Goal: Task Accomplishment & Management: Use online tool/utility

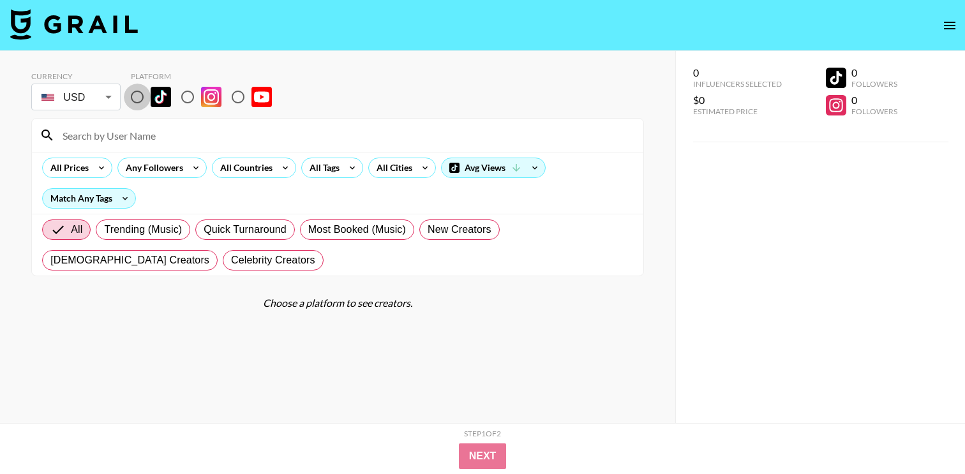
click at [148, 96] on input "radio" at bounding box center [137, 97] width 27 height 27
radio input "true"
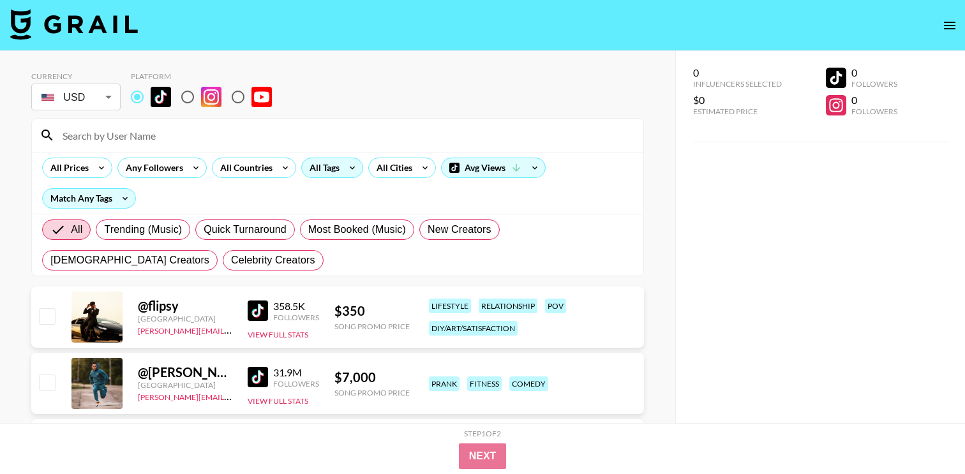
click at [332, 170] on div "All Tags" at bounding box center [322, 167] width 40 height 19
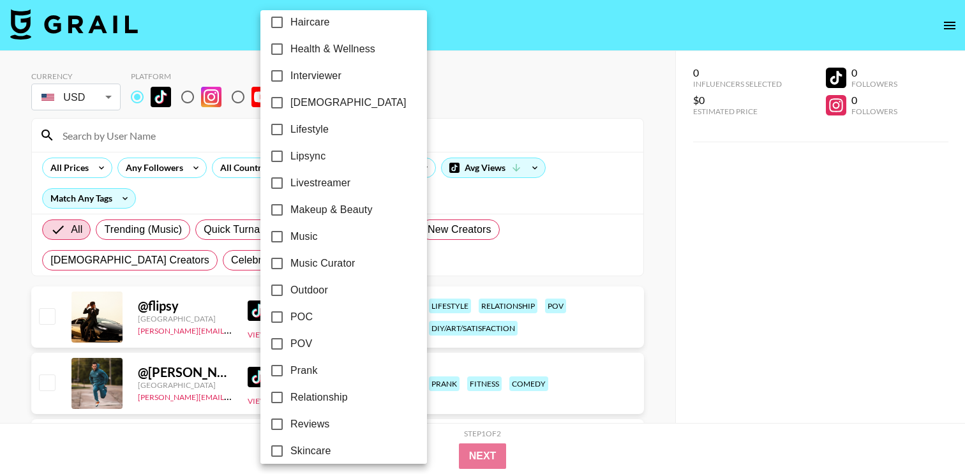
scroll to position [530, 0]
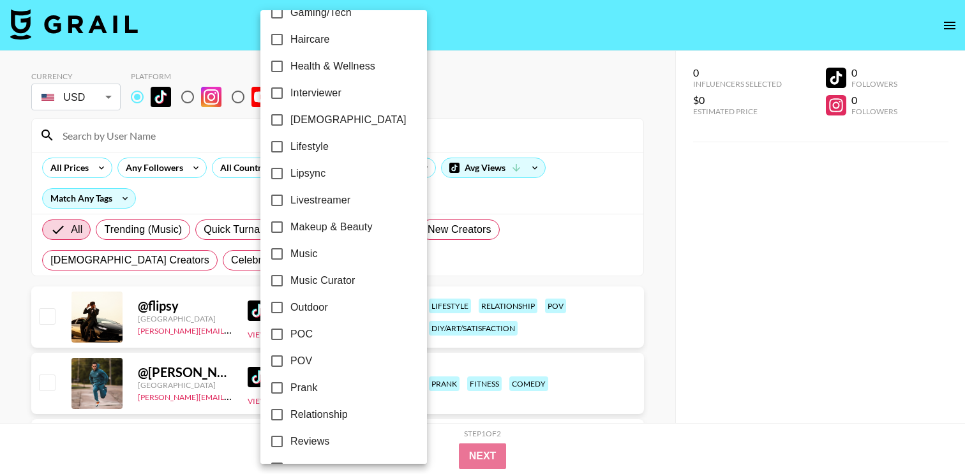
click at [318, 177] on span "Lipsync" at bounding box center [307, 173] width 35 height 15
click at [290, 177] on input "Lipsync" at bounding box center [277, 173] width 27 height 27
checkbox input "true"
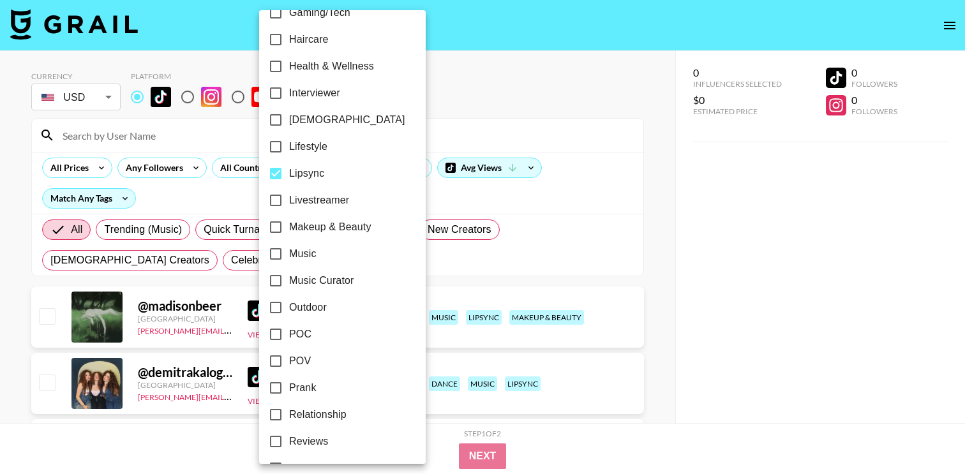
click at [195, 211] on div at bounding box center [482, 237] width 965 height 474
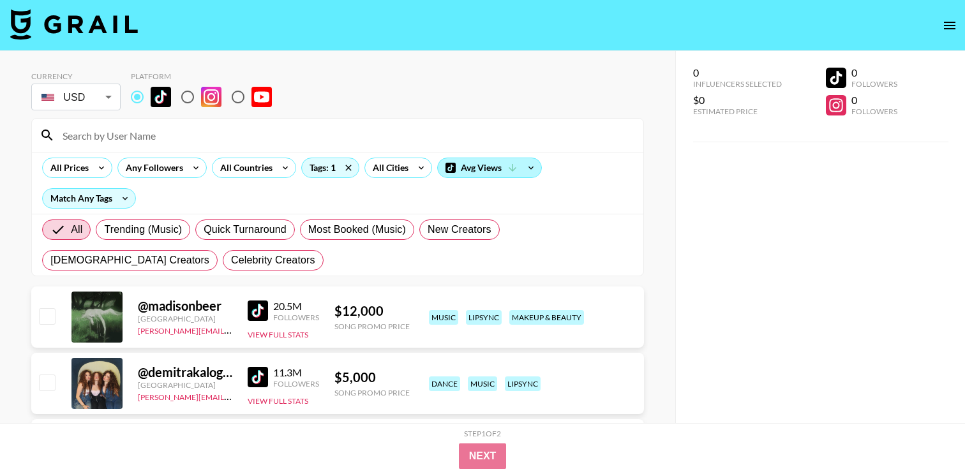
click at [496, 174] on div "Avg Views" at bounding box center [489, 167] width 103 height 19
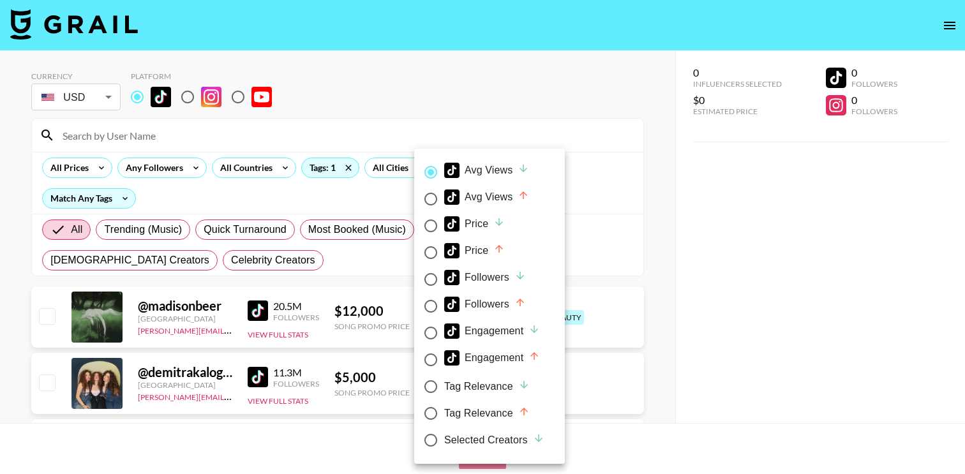
click at [487, 261] on span "Price" at bounding box center [474, 253] width 61 height 20
click at [444, 261] on input "Price" at bounding box center [430, 252] width 27 height 27
radio input "true"
radio input "false"
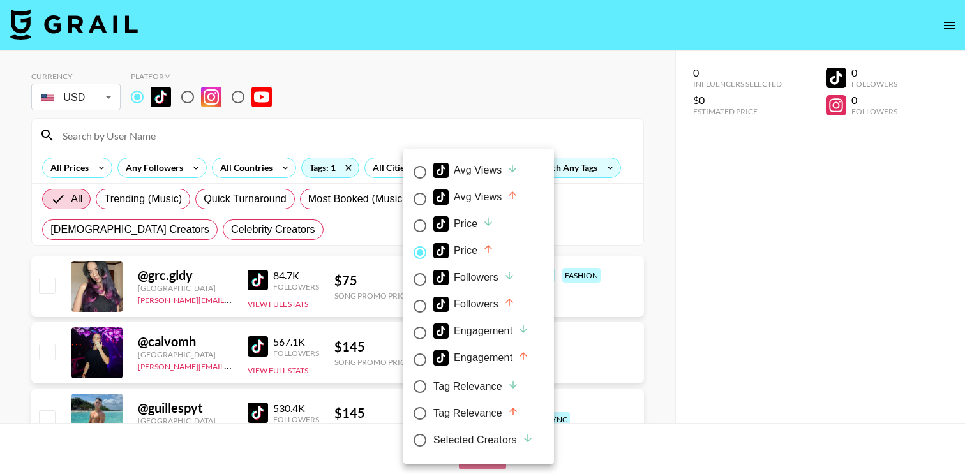
click at [15, 232] on div at bounding box center [482, 237] width 965 height 474
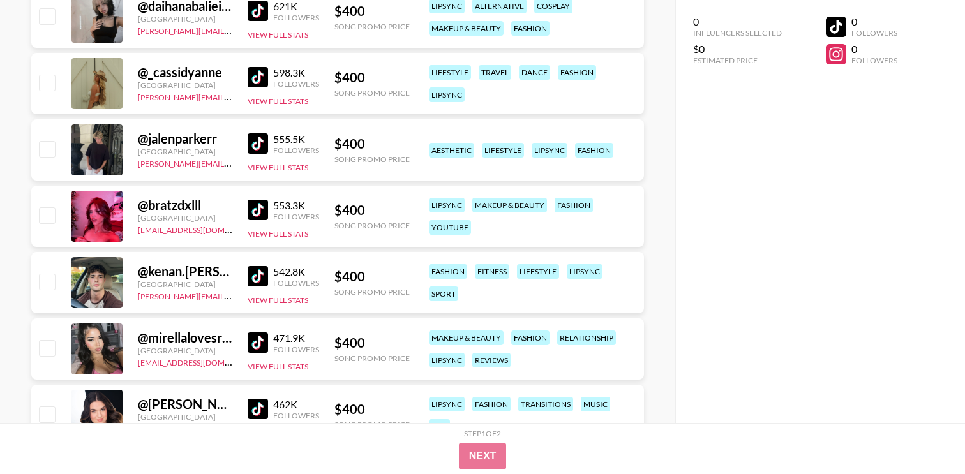
scroll to position [9301, 0]
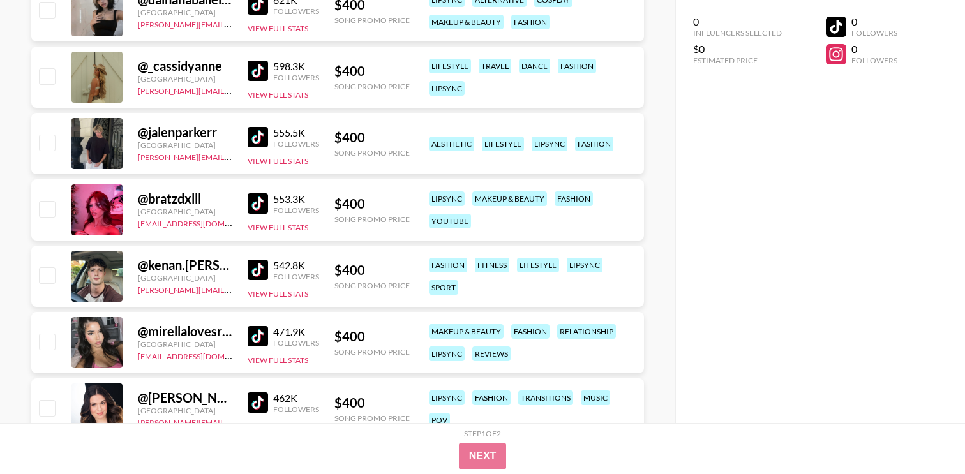
click at [263, 200] on img at bounding box center [258, 203] width 20 height 20
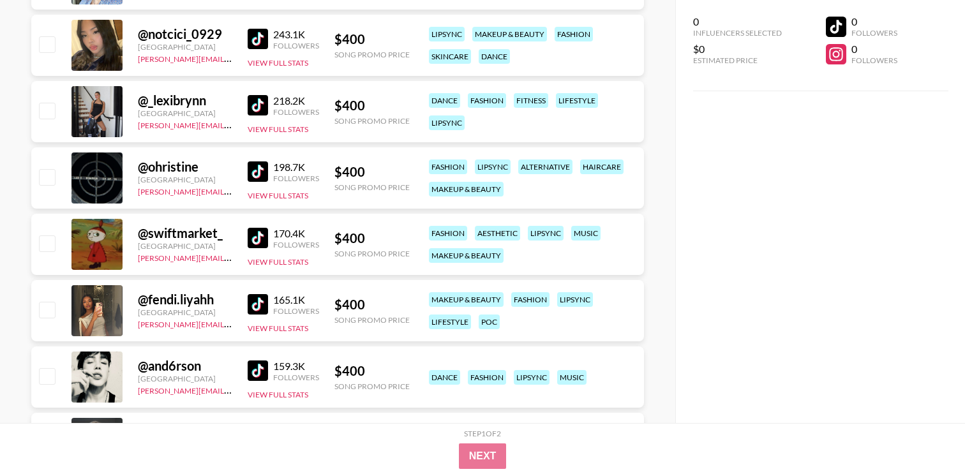
scroll to position [10134, 0]
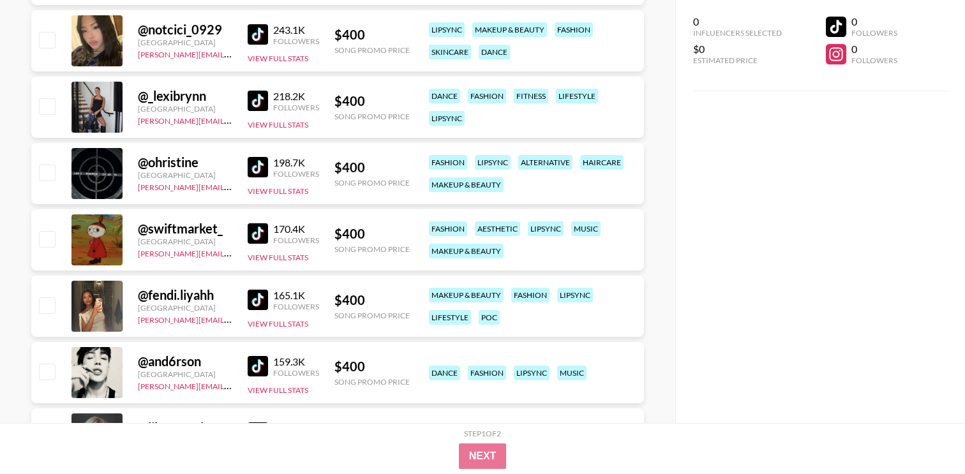
click at [265, 96] on img at bounding box center [258, 101] width 20 height 20
click at [260, 110] on img at bounding box center [258, 101] width 20 height 20
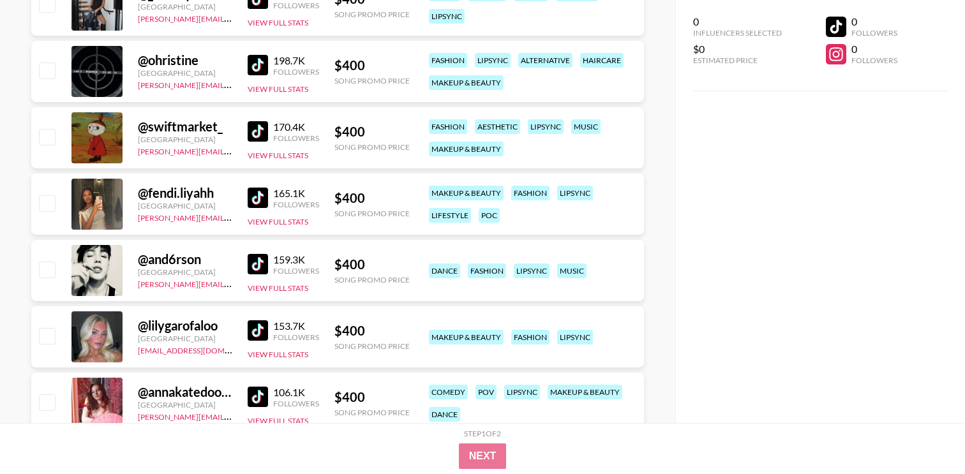
scroll to position [10237, 0]
click at [255, 189] on img at bounding box center [258, 197] width 20 height 20
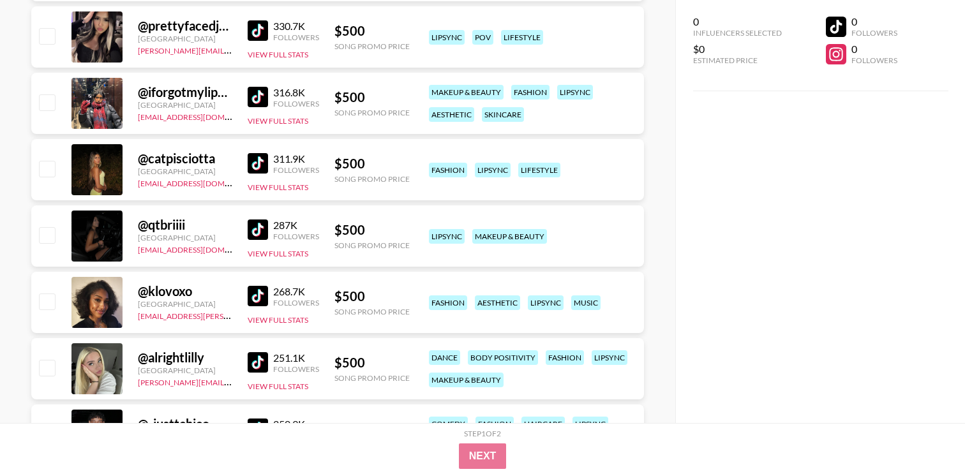
scroll to position [15249, 0]
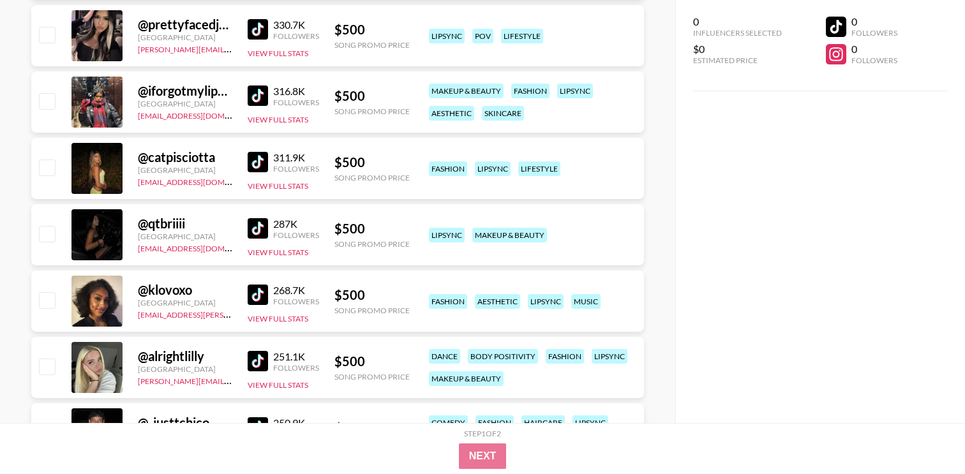
click at [246, 40] on div "@ prettyfacedjamie [GEOGRAPHIC_DATA] [PERSON_NAME][EMAIL_ADDRESS][DOMAIN_NAME] …" at bounding box center [337, 35] width 613 height 61
click at [254, 34] on img at bounding box center [258, 29] width 20 height 20
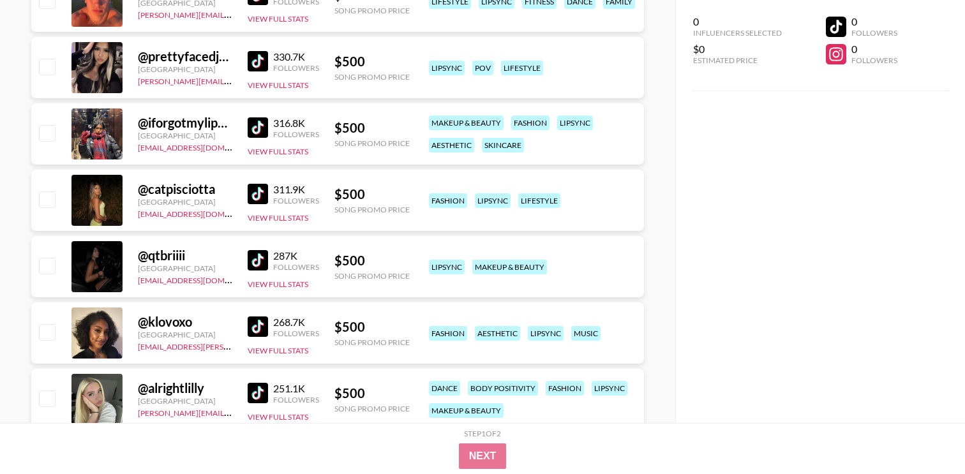
scroll to position [15220, 0]
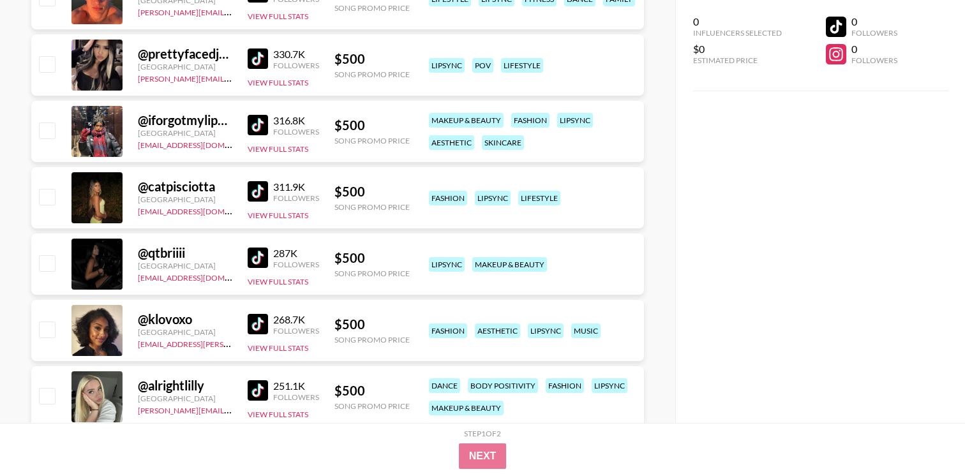
click at [262, 127] on img at bounding box center [258, 125] width 20 height 20
click at [265, 257] on img at bounding box center [258, 258] width 20 height 20
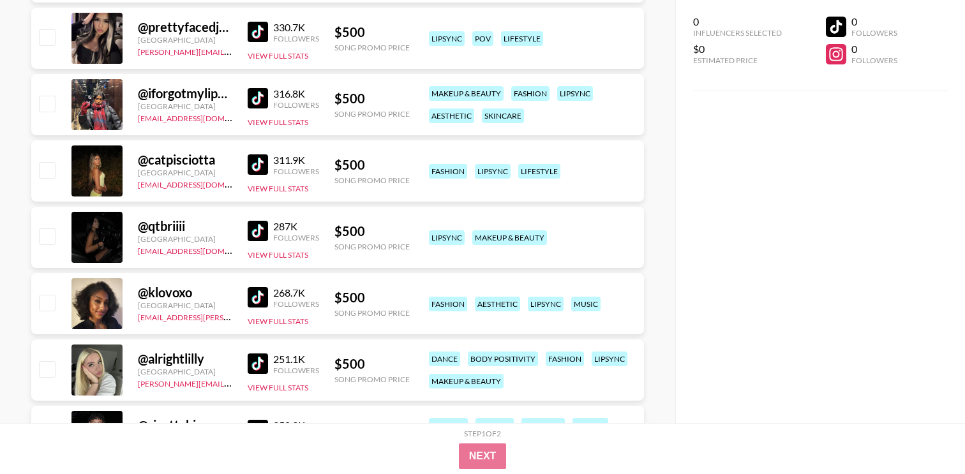
scroll to position [15249, 0]
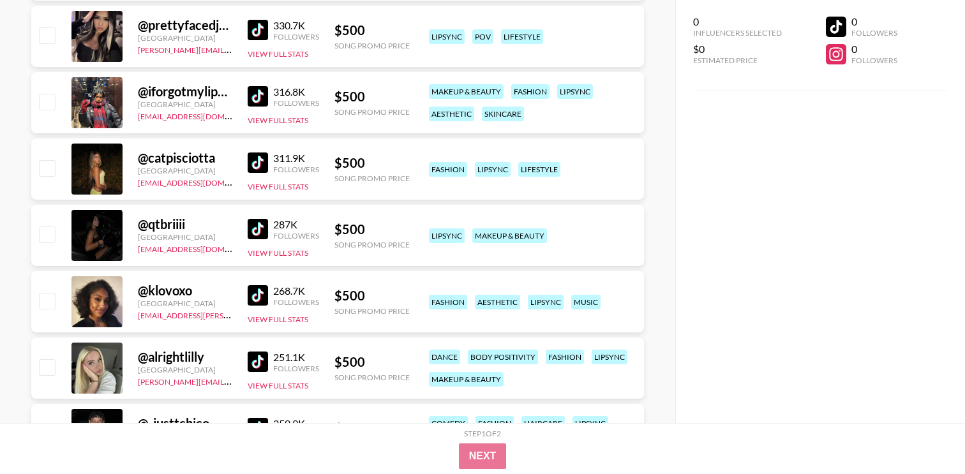
click at [250, 25] on img at bounding box center [258, 30] width 20 height 20
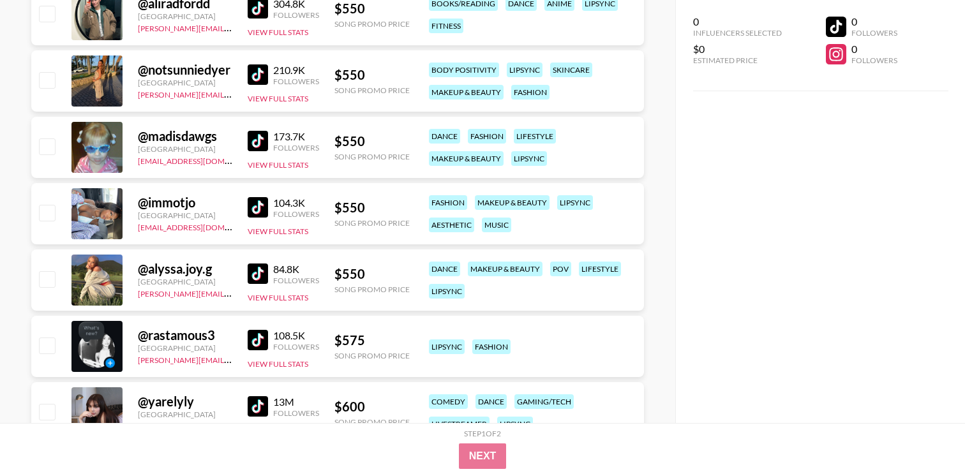
scroll to position [17402, 0]
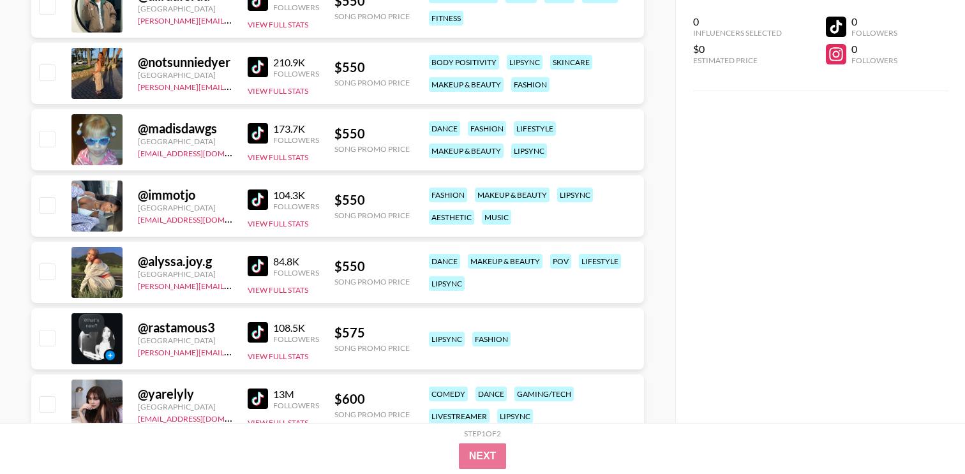
click at [255, 200] on img at bounding box center [258, 200] width 20 height 20
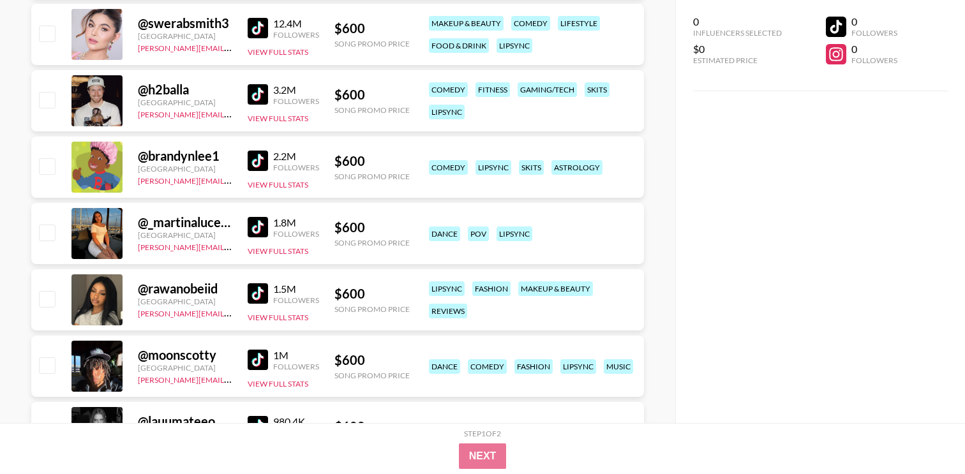
scroll to position [17841, 0]
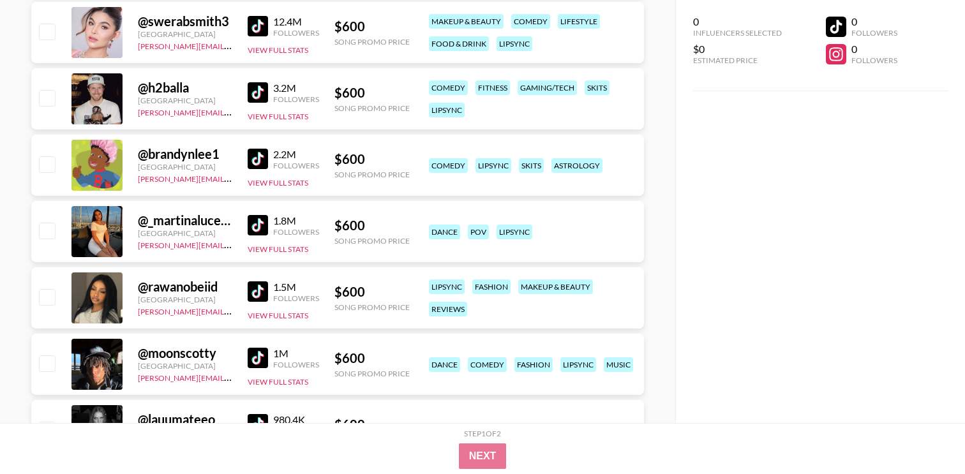
click at [266, 163] on img at bounding box center [258, 159] width 20 height 20
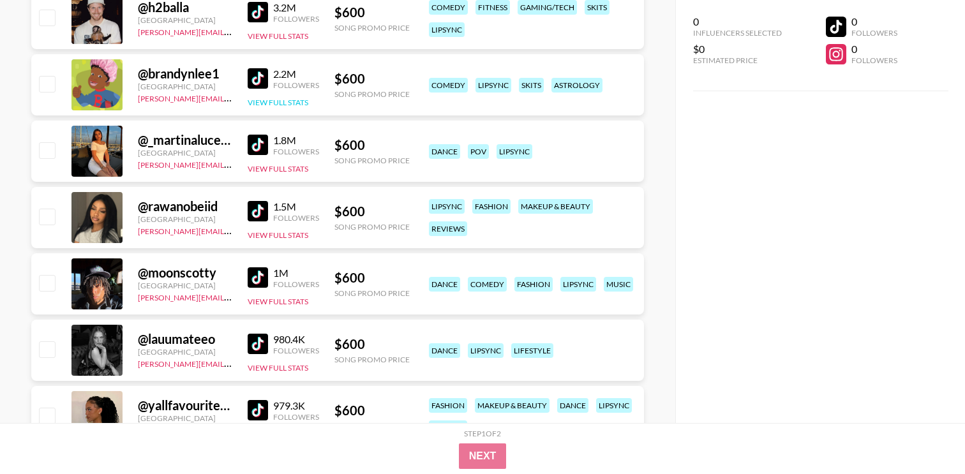
scroll to position [17926, 0]
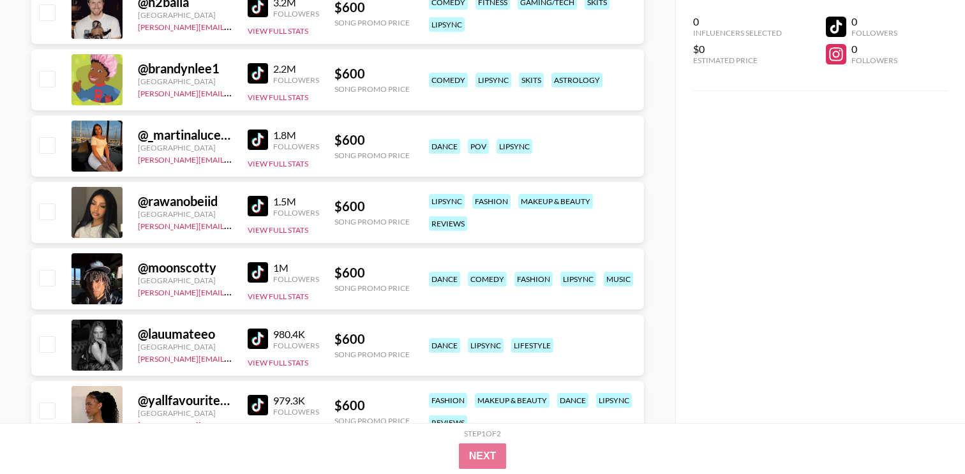
click at [256, 204] on img at bounding box center [258, 206] width 20 height 20
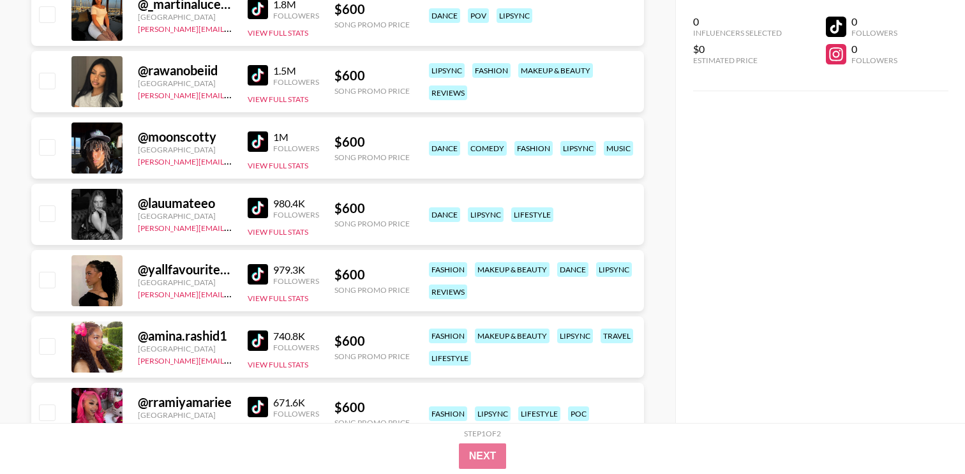
scroll to position [18068, 0]
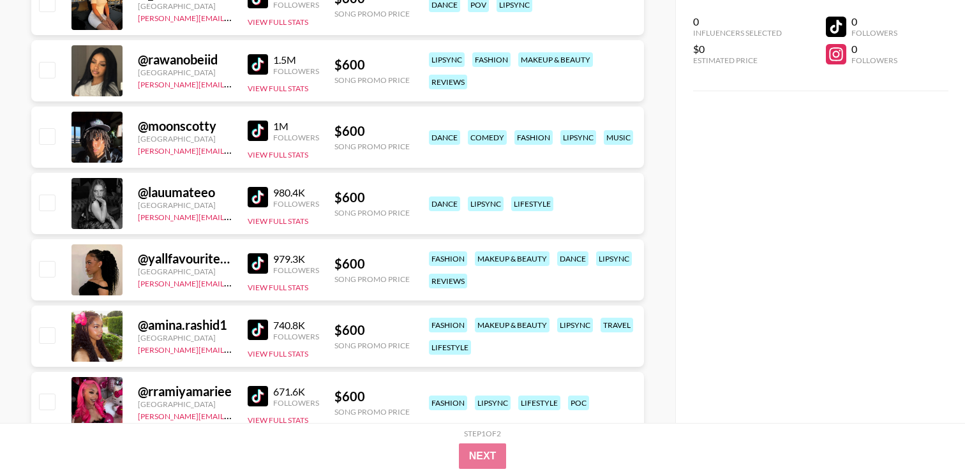
click at [368, 267] on div "$ 600" at bounding box center [371, 264] width 75 height 16
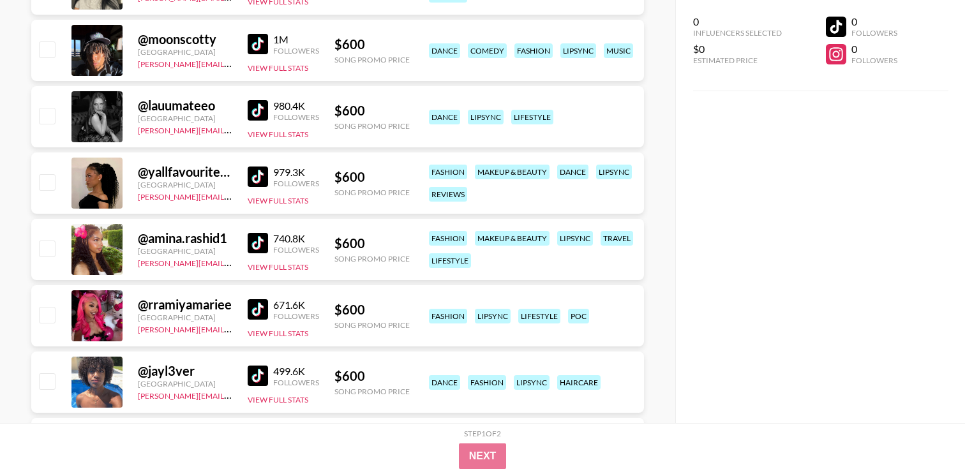
scroll to position [18160, 0]
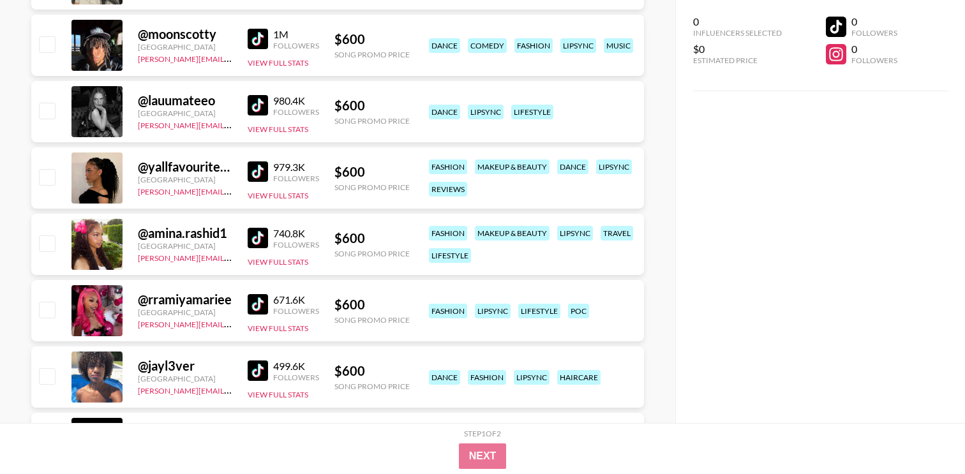
click at [256, 306] on img at bounding box center [258, 304] width 20 height 20
click at [393, 230] on div "@ amina.rashid1 Sweden [PERSON_NAME][EMAIL_ADDRESS][DOMAIN_NAME] 740.8K Followe…" at bounding box center [337, 244] width 613 height 61
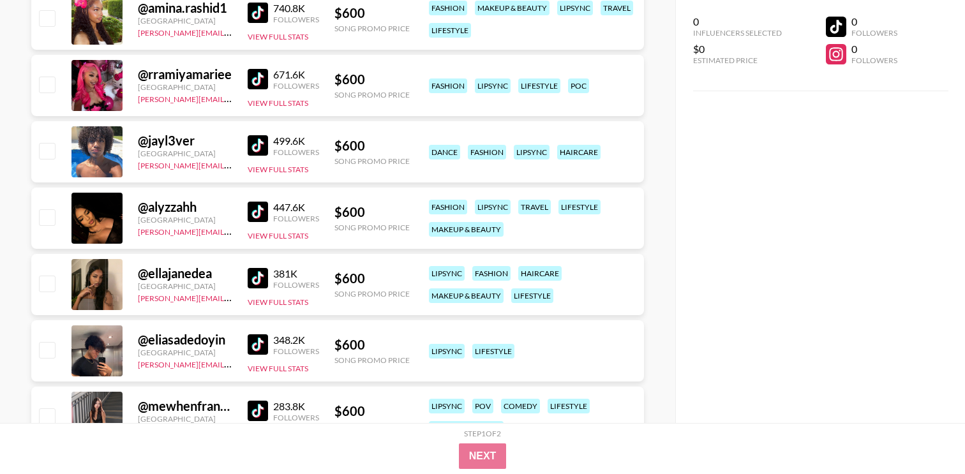
scroll to position [18443, 0]
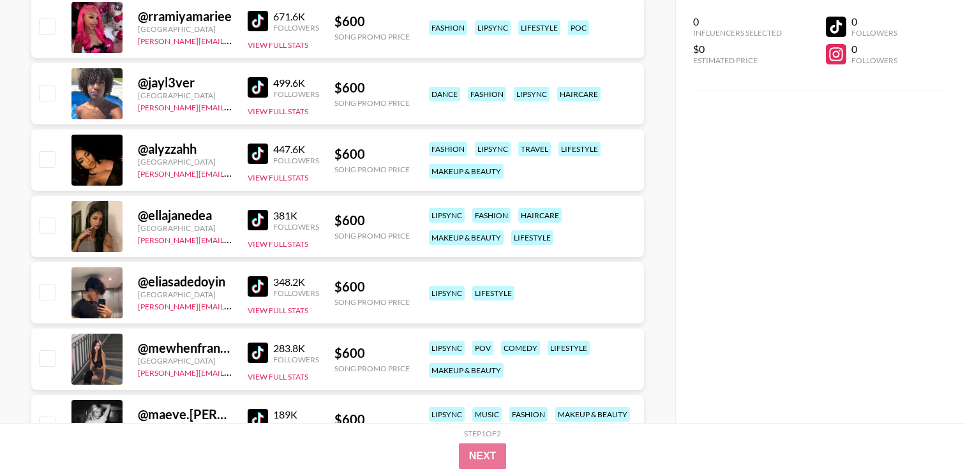
click at [262, 218] on img at bounding box center [258, 220] width 20 height 20
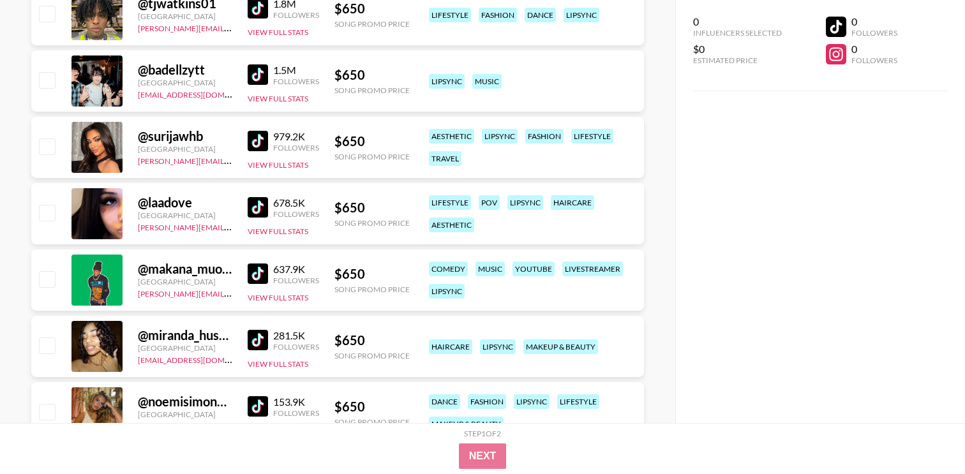
scroll to position [19931, 0]
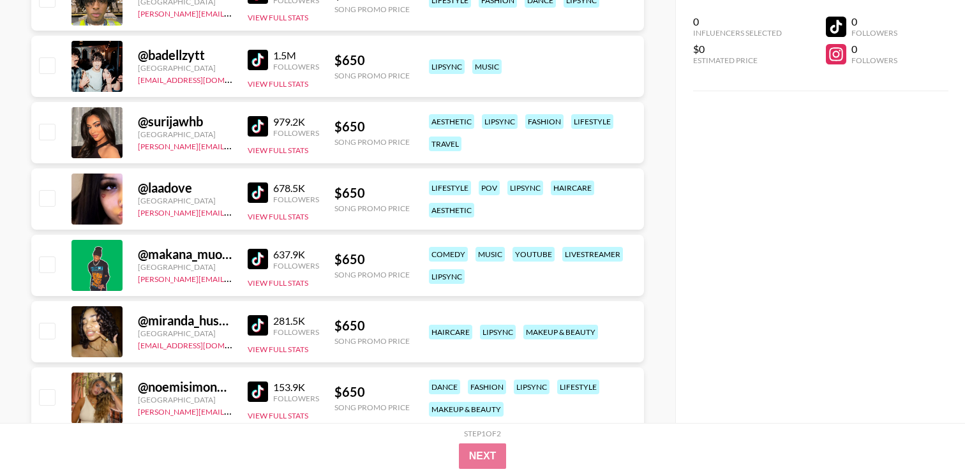
click at [260, 190] on img at bounding box center [258, 193] width 20 height 20
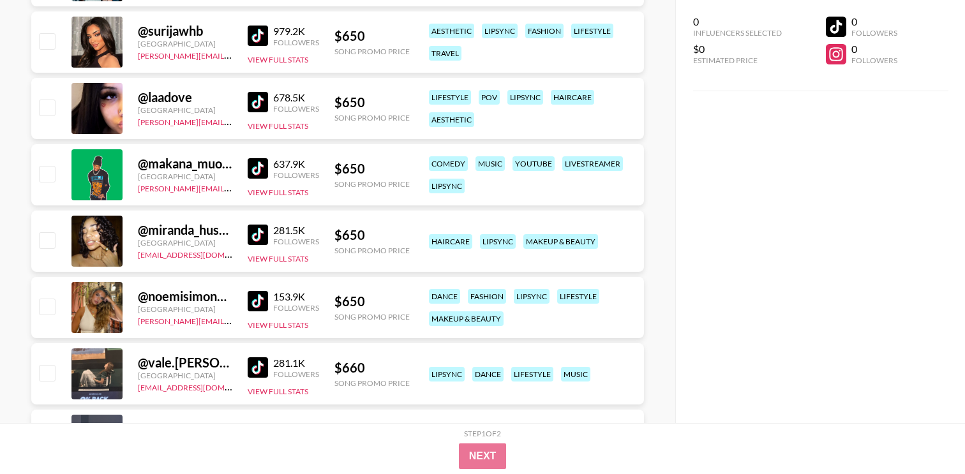
scroll to position [20026, 0]
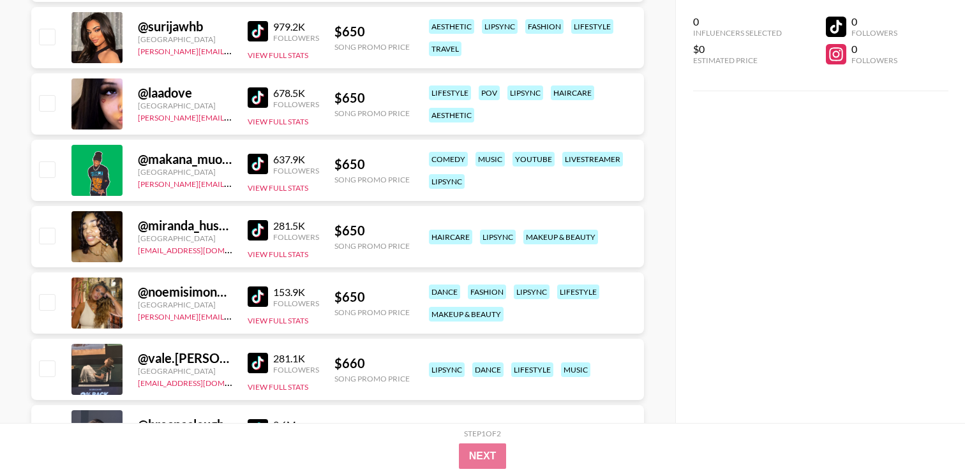
click at [380, 158] on div "$ 650" at bounding box center [371, 164] width 75 height 16
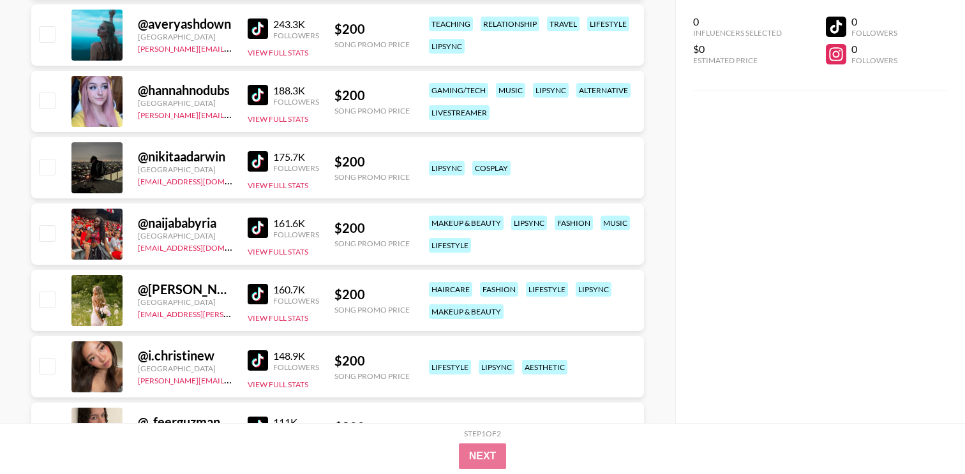
scroll to position [1193, 0]
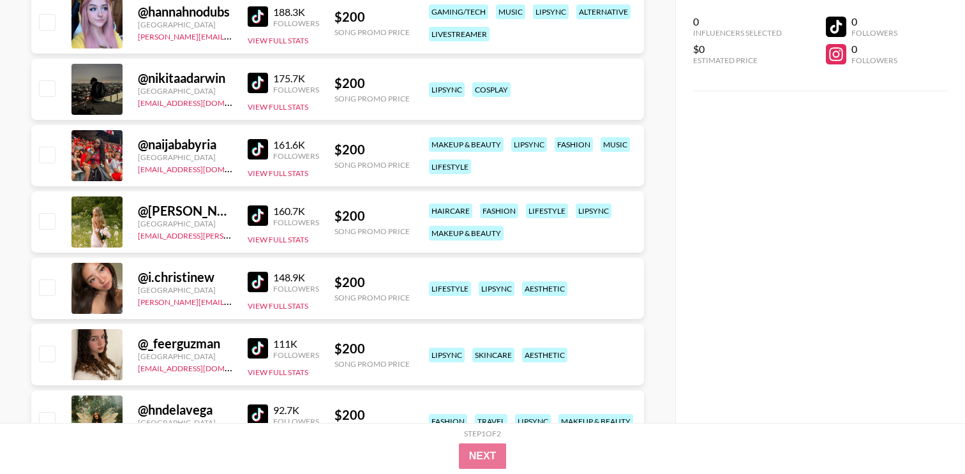
click at [265, 155] on img at bounding box center [258, 149] width 20 height 20
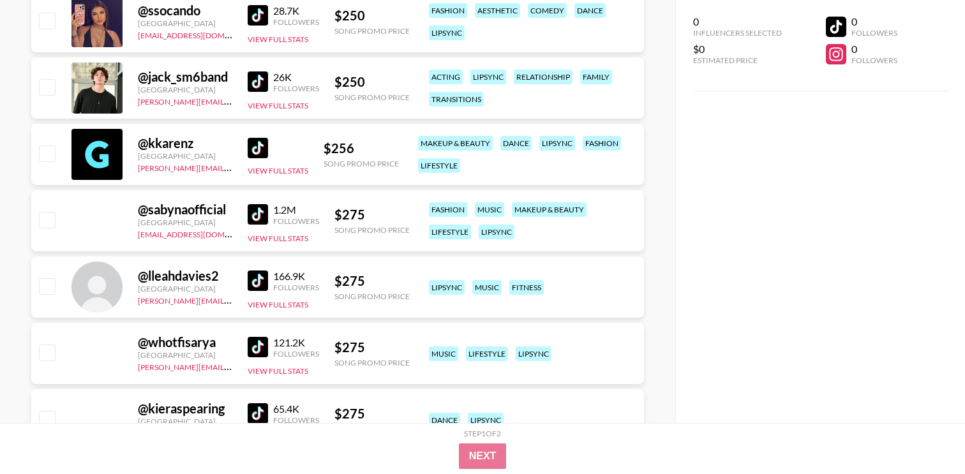
scroll to position [3568, 0]
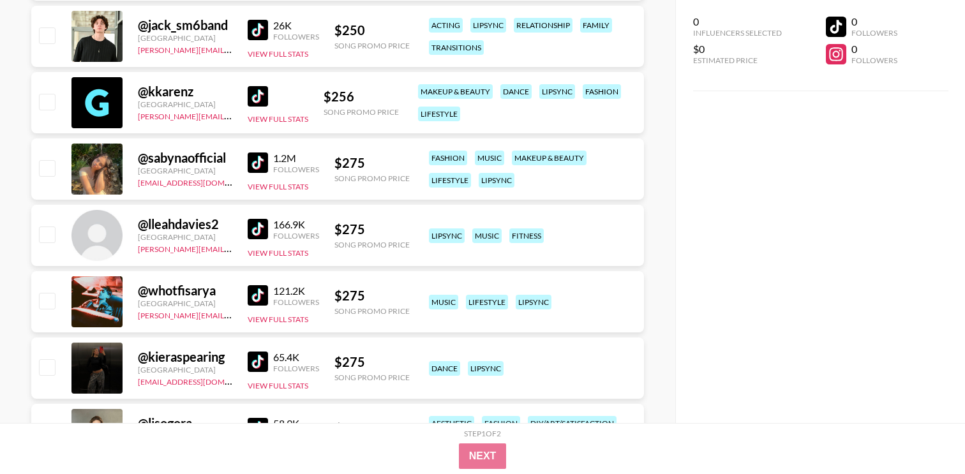
click at [264, 92] on img at bounding box center [258, 96] width 20 height 20
click at [100, 105] on div at bounding box center [96, 102] width 51 height 51
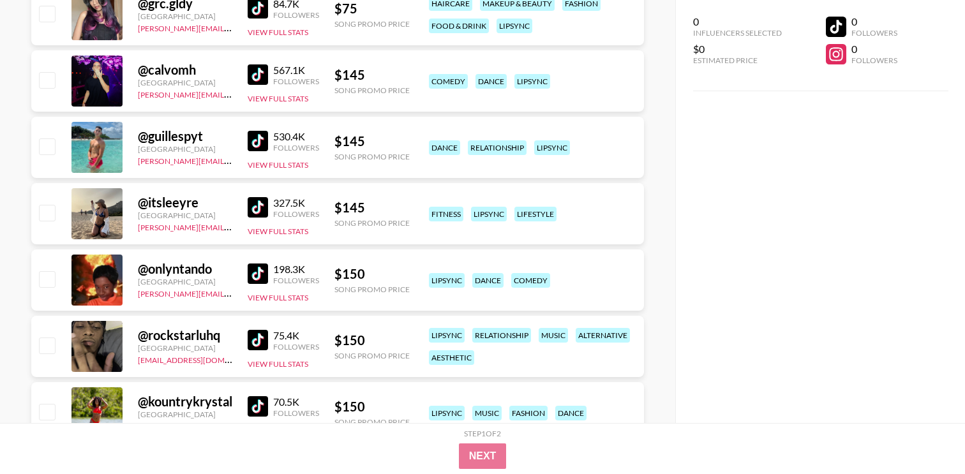
scroll to position [0, 0]
